Goal: Information Seeking & Learning: Learn about a topic

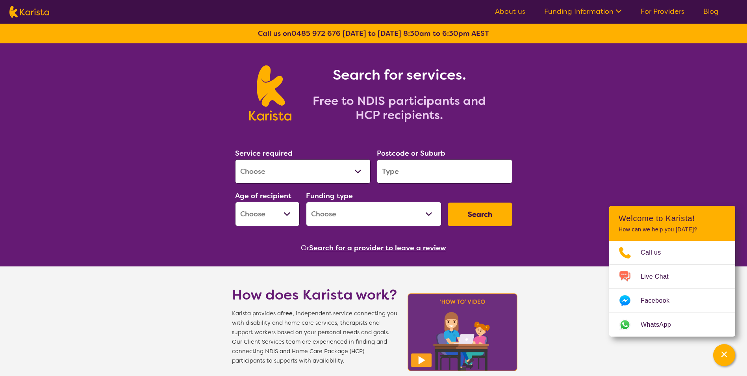
click at [300, 170] on select "Allied Health Assistant Assessment ([MEDICAL_DATA] or [MEDICAL_DATA]) Behaviour…" at bounding box center [303, 171] width 136 height 24
select select "[MEDICAL_DATA]"
click at [235, 159] on select "Allied Health Assistant Assessment ([MEDICAL_DATA] or [MEDICAL_DATA]) Behaviour…" at bounding box center [303, 171] width 136 height 24
click at [411, 175] on input "search" at bounding box center [445, 171] width 136 height 24
click at [398, 167] on input "search" at bounding box center [445, 171] width 136 height 24
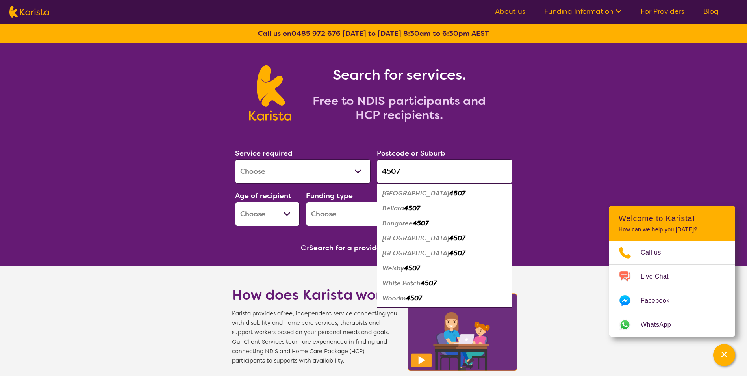
type input "4507"
click at [405, 239] on em "[GEOGRAPHIC_DATA]" at bounding box center [416, 238] width 67 height 8
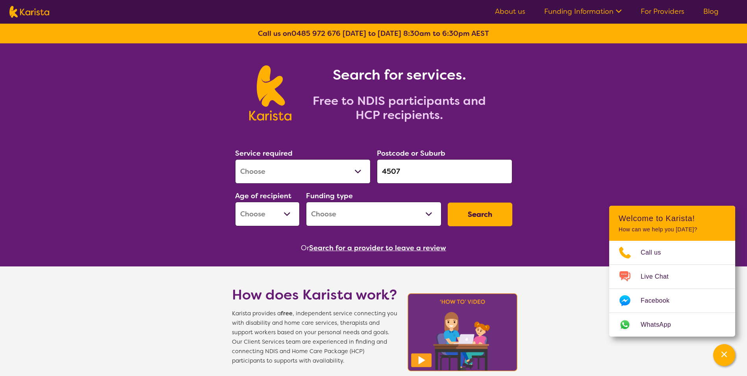
click at [405, 175] on input "4507" at bounding box center [445, 171] width 136 height 24
click at [274, 215] on select "Early Childhood - 0 to 9 Child - 10 to 11 Adolescent - 12 to 17 Adult - 18 to 6…" at bounding box center [267, 214] width 65 height 24
select select "AS"
click at [235, 202] on select "Early Childhood - 0 to 9 Child - 10 to 11 Adolescent - 12 to 17 Adult - 18 to 6…" at bounding box center [267, 214] width 65 height 24
click at [342, 203] on select "Home Care Package (HCP) National Disability Insurance Scheme (NDIS) I don't know" at bounding box center [374, 214] width 136 height 24
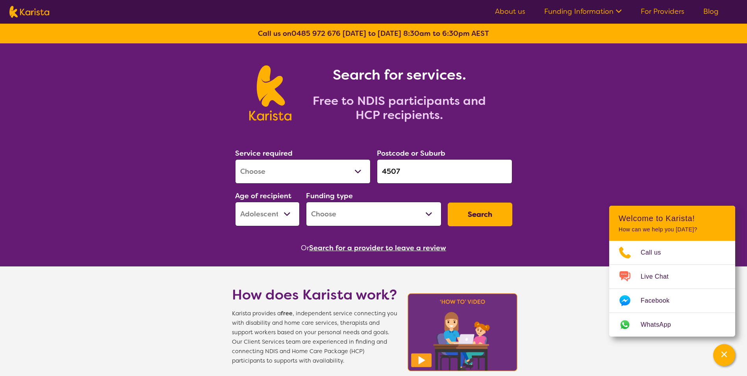
select select "NDIS"
click at [306, 202] on select "Home Care Package (HCP) National Disability Insurance Scheme (NDIS) I don't know" at bounding box center [374, 214] width 136 height 24
click at [466, 215] on button "Search" at bounding box center [480, 215] width 65 height 24
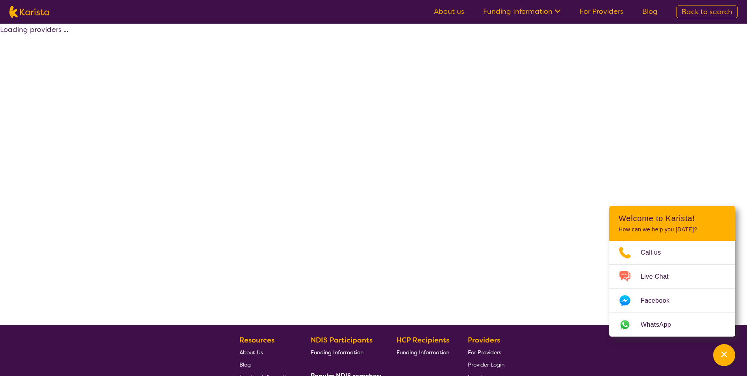
select select "by_score"
